Goal: Task Accomplishment & Management: Manage account settings

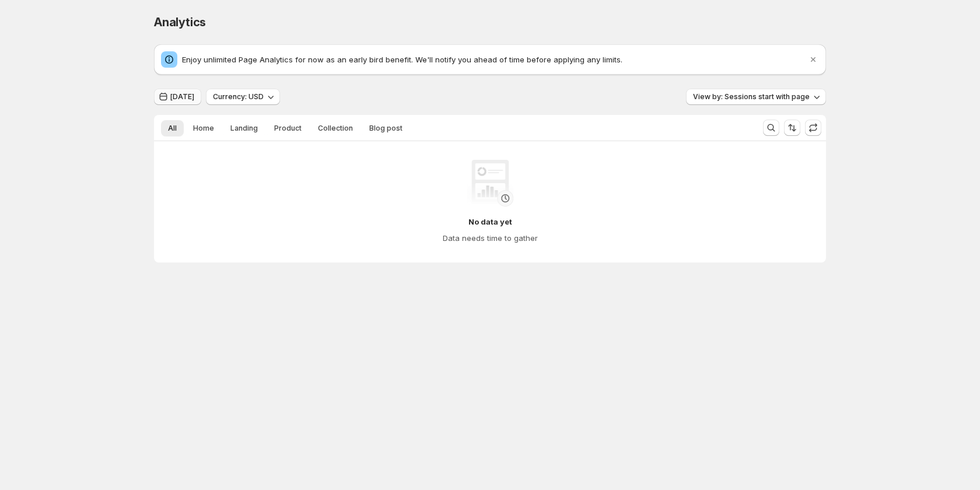
click at [176, 99] on span "[DATE]" at bounding box center [182, 96] width 24 height 9
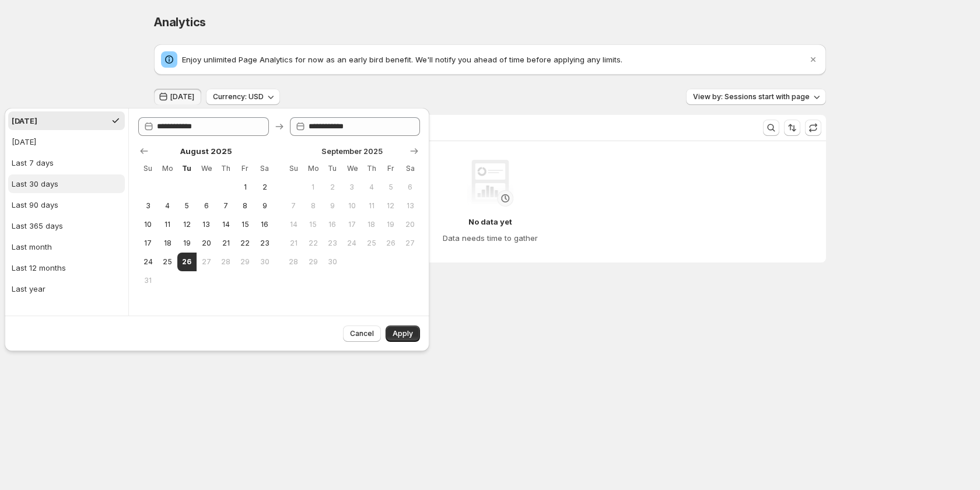
click at [61, 181] on button "Last 30 days" at bounding box center [66, 183] width 117 height 19
type input "**********"
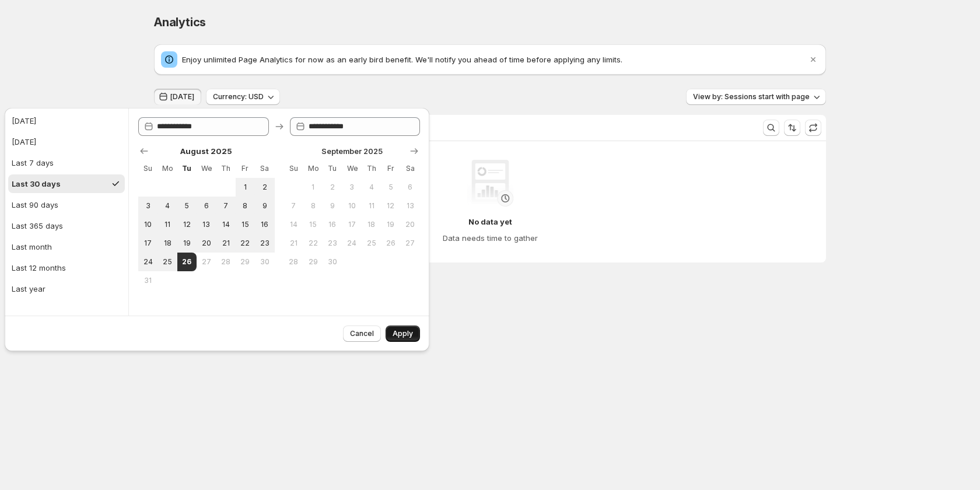
click at [405, 335] on span "Apply" at bounding box center [402, 333] width 20 height 9
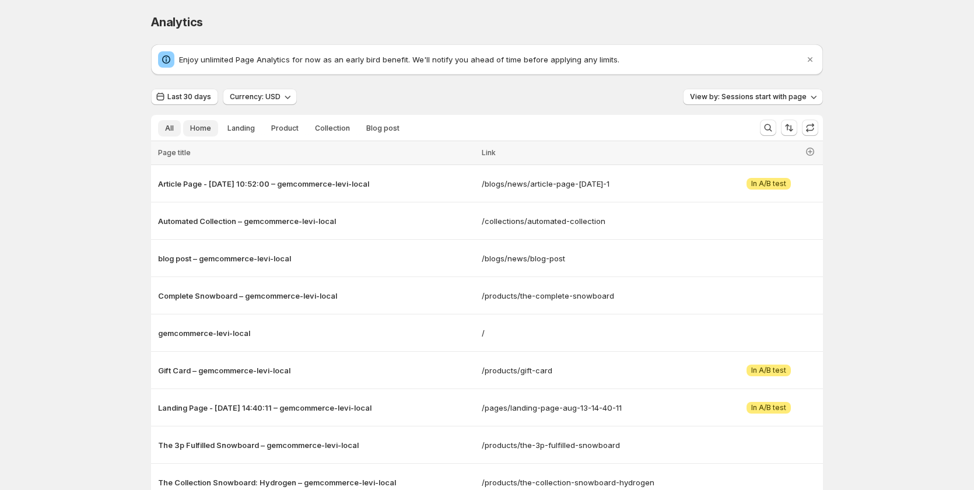
click at [203, 122] on button "Home" at bounding box center [200, 128] width 35 height 16
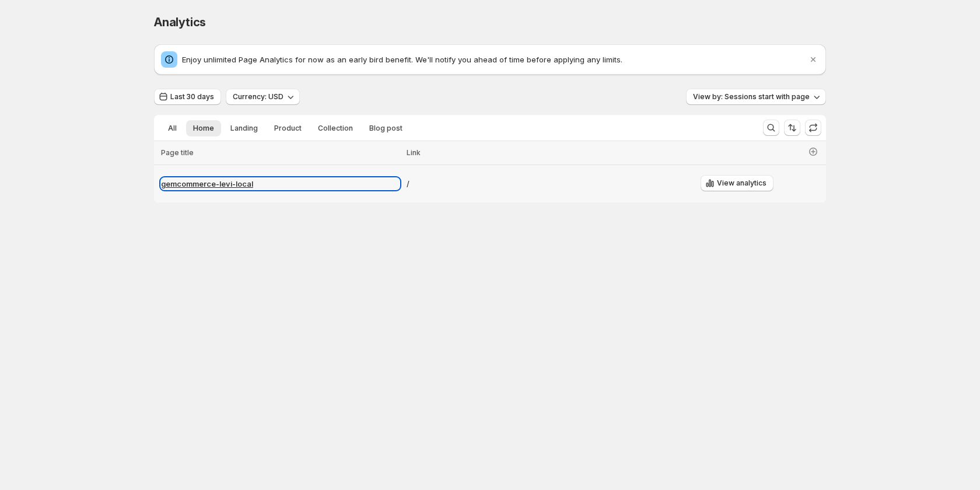
click at [196, 183] on p "gemcommerce-levi-local" at bounding box center [280, 184] width 238 height 12
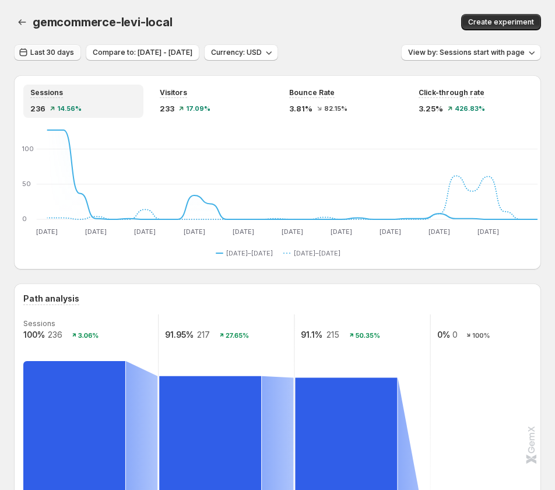
click at [51, 55] on span "Last 30 days" at bounding box center [52, 52] width 44 height 9
